Goal: Find contact information: Find contact information

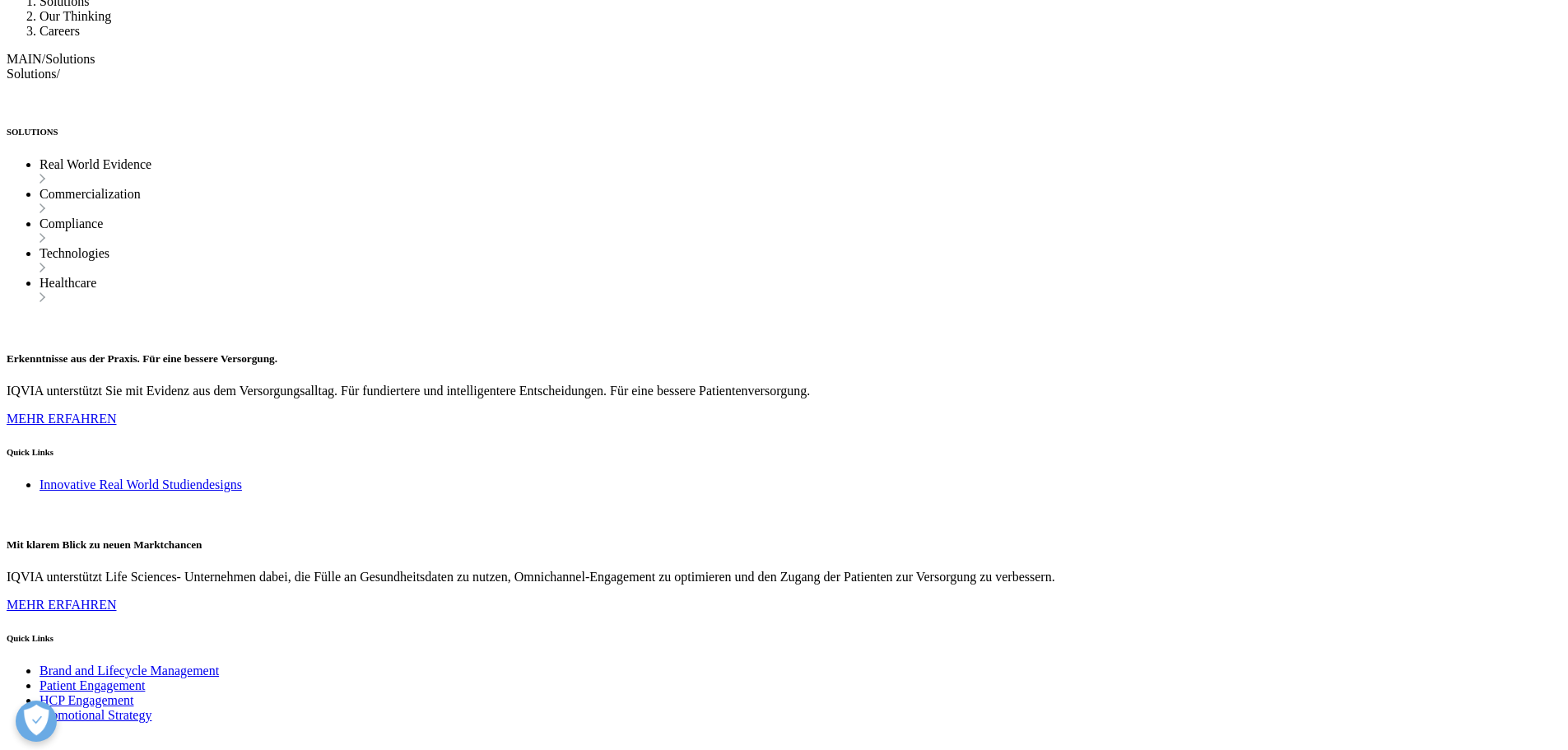
scroll to position [1812, 0]
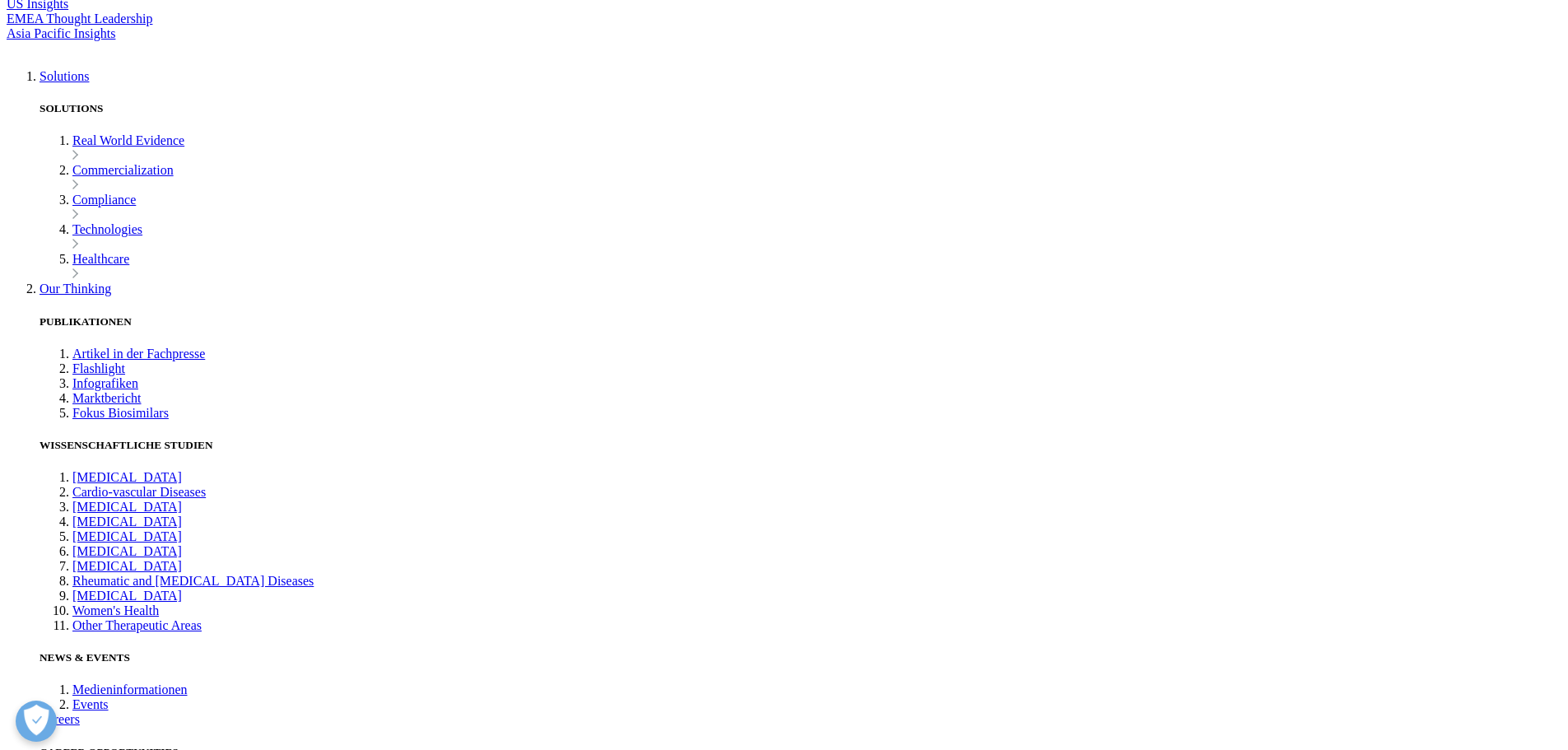
scroll to position [247, 0]
